Goal: Task Accomplishment & Management: Manage account settings

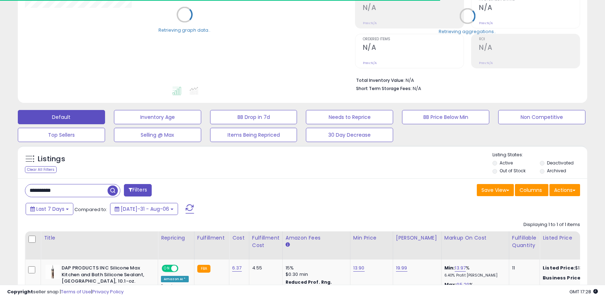
scroll to position [119, 0]
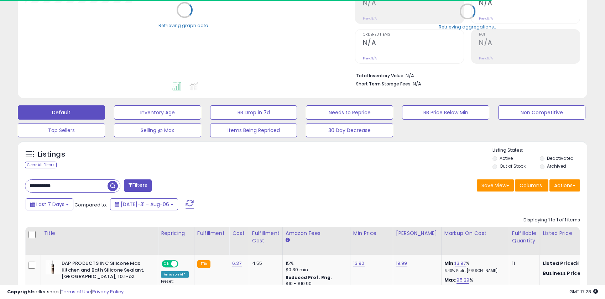
click at [83, 181] on input "**********" at bounding box center [66, 186] width 82 height 12
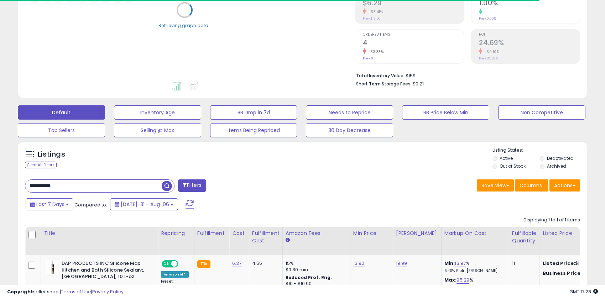
drag, startPoint x: 56, startPoint y: 184, endPoint x: -2, endPoint y: 184, distance: 57.7
click at [0, 180] on html "Unable to login Retrieving listings data.. has not yet accepted the Terms of Us…" at bounding box center [302, 30] width 605 height 299
paste input "text"
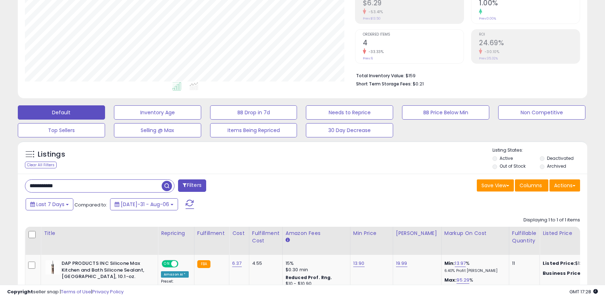
scroll to position [146, 330]
type input "**********"
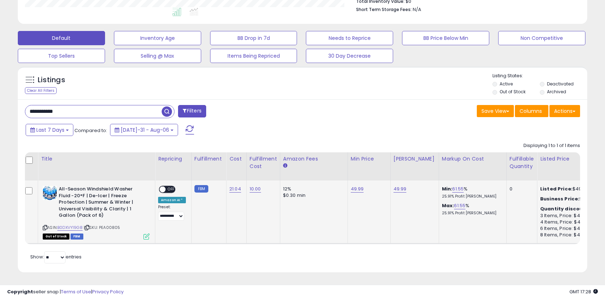
scroll to position [0, 4]
click at [230, 188] on link "21.04" at bounding box center [235, 189] width 12 height 7
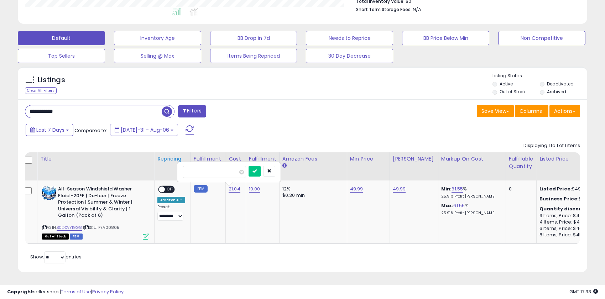
drag, startPoint x: 230, startPoint y: 173, endPoint x: 162, endPoint y: 167, distance: 67.9
click at [162, 167] on table "Title Repricing" at bounding box center [564, 198] width 1087 height 92
type input "*****"
click at [257, 171] on icon "submit" at bounding box center [255, 171] width 4 height 4
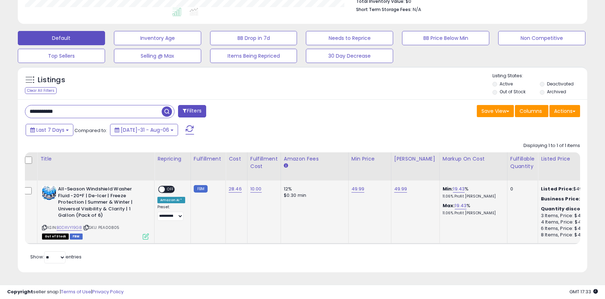
click at [256, 212] on td "10.00" at bounding box center [263, 212] width 33 height 63
click at [264, 214] on td "10.00" at bounding box center [263, 212] width 33 height 63
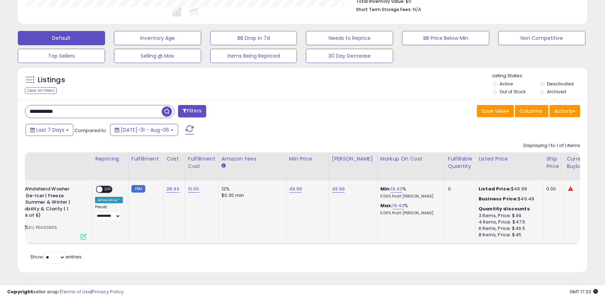
scroll to position [0, 0]
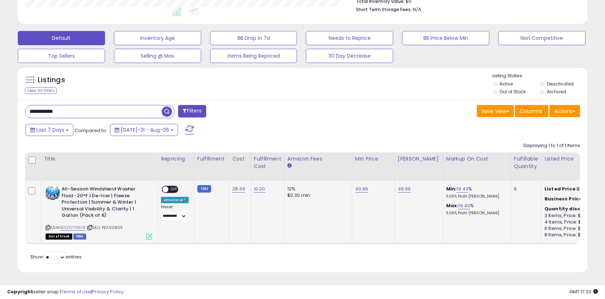
click at [251, 225] on td "10.00" at bounding box center [267, 212] width 33 height 63
